Goal: Information Seeking & Learning: Learn about a topic

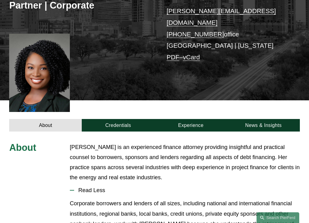
scroll to position [171, 0]
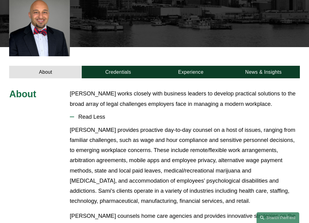
scroll to position [165, 0]
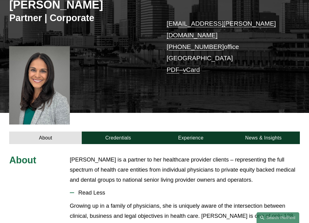
scroll to position [161, 0]
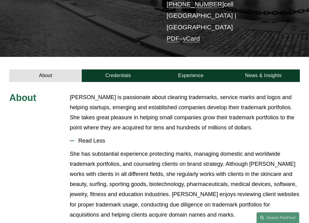
scroll to position [139, 0]
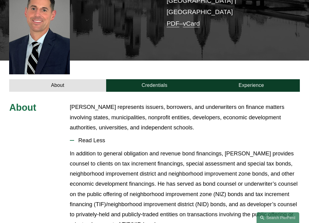
scroll to position [166, 0]
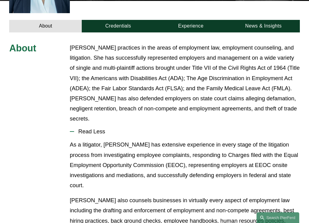
scroll to position [214, 0]
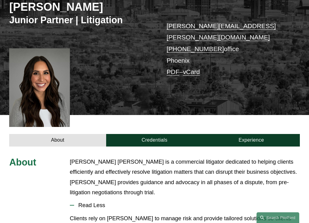
scroll to position [161, 0]
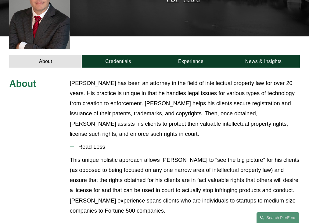
scroll to position [186, 0]
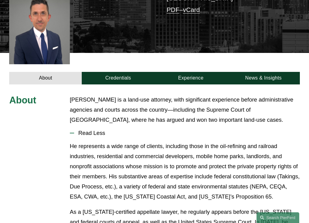
scroll to position [178, 0]
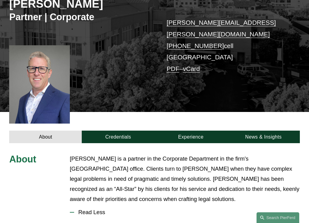
scroll to position [171, 0]
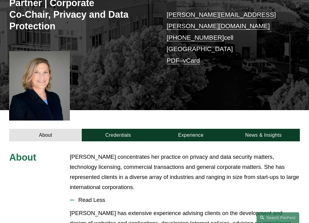
scroll to position [185, 0]
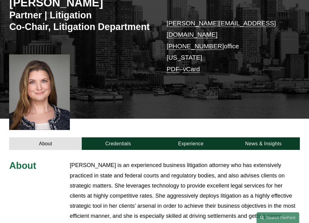
scroll to position [199, 0]
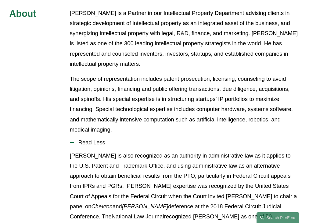
scroll to position [252, 0]
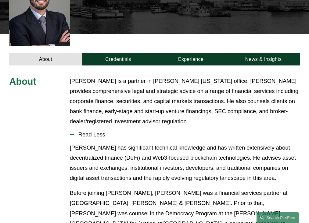
scroll to position [181, 0]
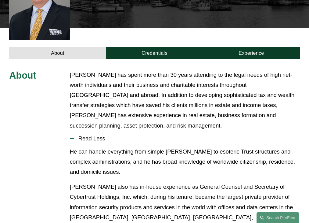
scroll to position [191, 0]
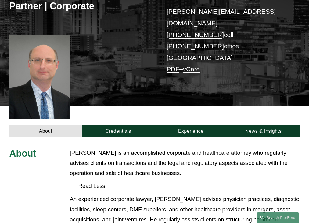
scroll to position [166, 0]
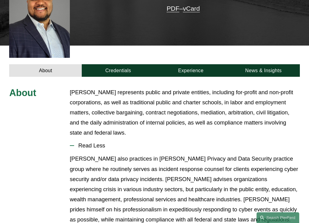
scroll to position [206, 0]
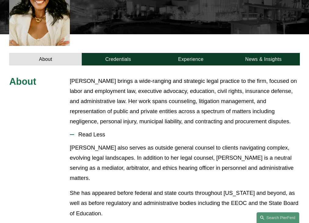
scroll to position [181, 0]
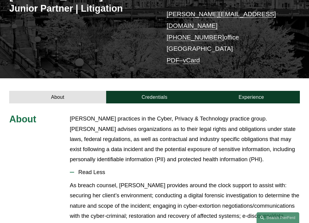
scroll to position [149, 0]
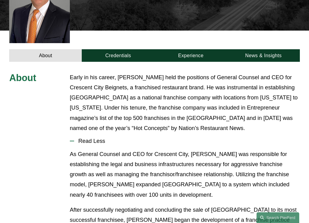
scroll to position [196, 0]
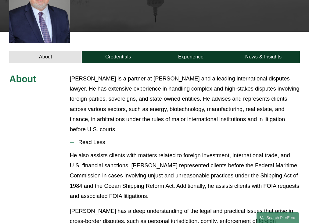
scroll to position [199, 0]
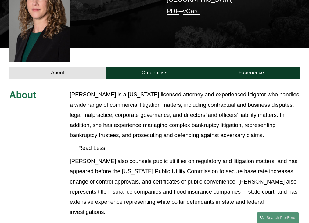
scroll to position [186, 0]
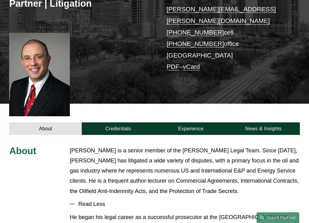
scroll to position [186, 0]
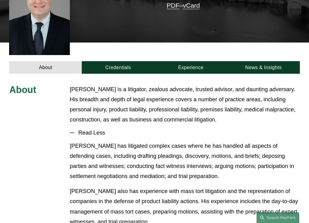
scroll to position [176, 0]
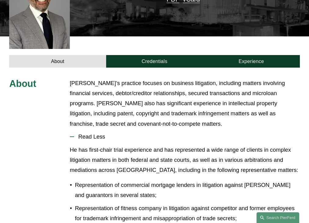
scroll to position [186, 0]
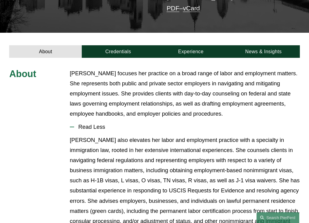
scroll to position [157, 0]
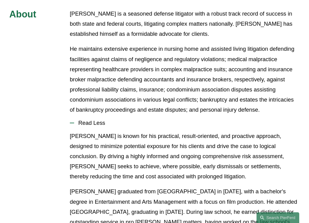
scroll to position [242, 0]
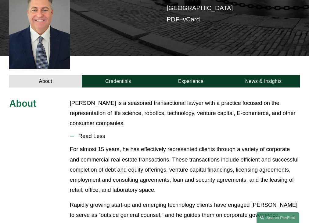
scroll to position [156, 0]
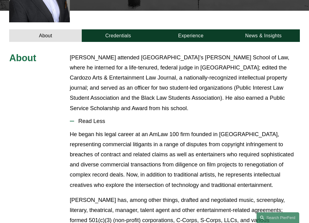
scroll to position [191, 0]
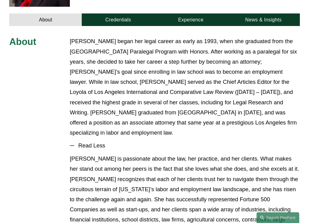
scroll to position [235, 0]
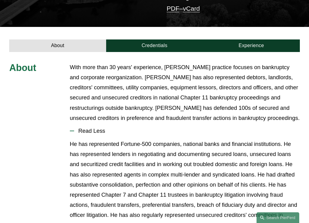
scroll to position [171, 0]
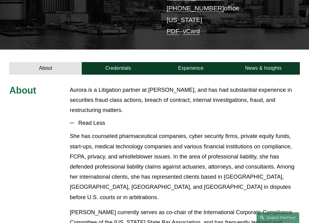
scroll to position [141, 0]
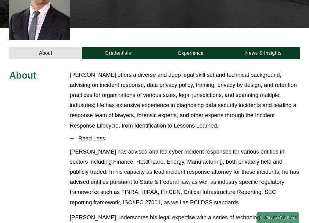
scroll to position [191, 0]
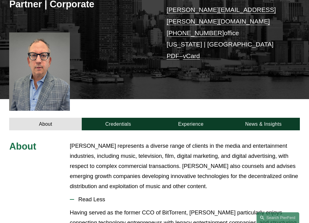
scroll to position [181, 0]
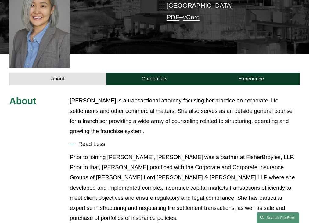
scroll to position [176, 0]
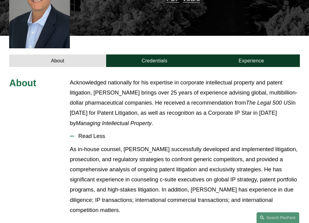
scroll to position [187, 0]
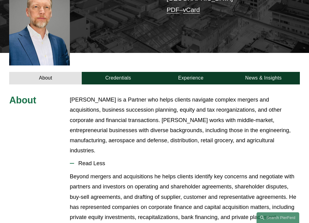
scroll to position [198, 0]
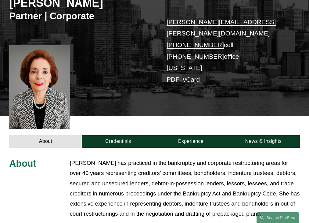
scroll to position [196, 0]
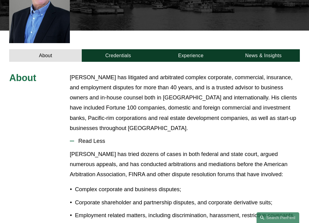
scroll to position [196, 0]
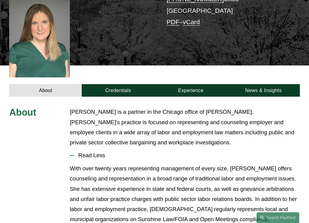
scroll to position [184, 0]
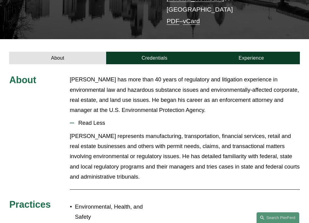
scroll to position [139, 0]
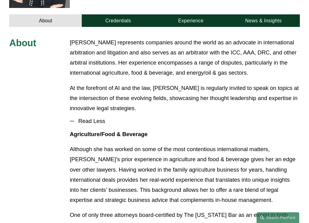
scroll to position [221, 0]
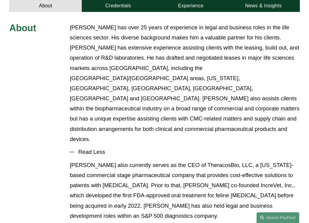
scroll to position [227, 0]
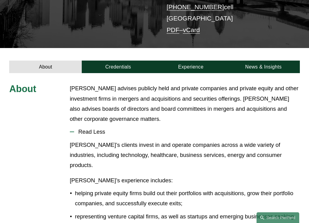
scroll to position [129, 0]
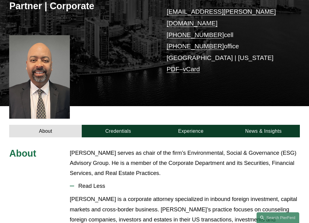
scroll to position [166, 0]
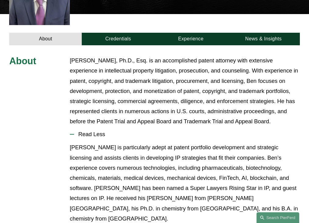
scroll to position [207, 0]
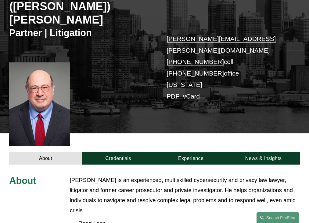
scroll to position [166, 0]
